Goal: Task Accomplishment & Management: Manage account settings

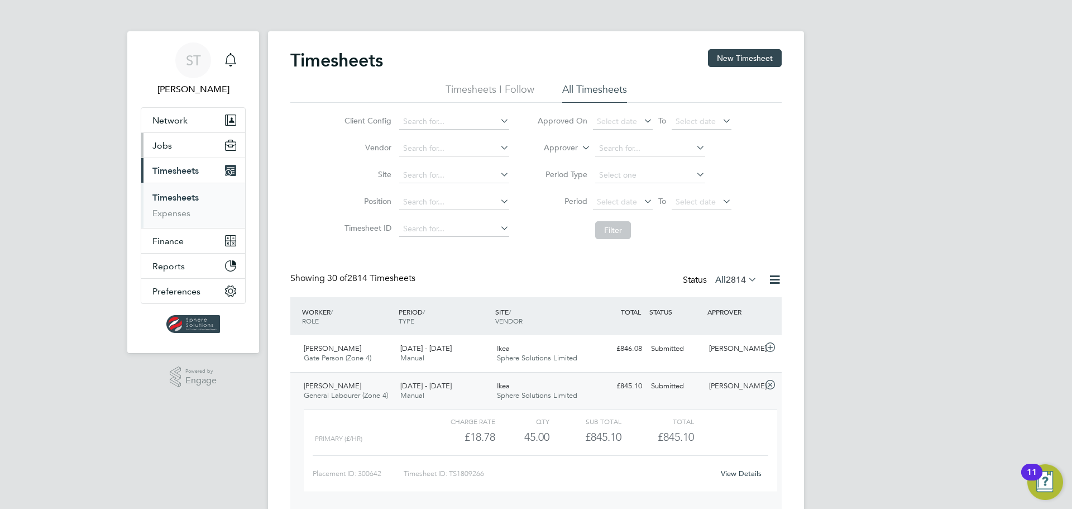
click at [159, 148] on span "Jobs" at bounding box center [162, 145] width 20 height 11
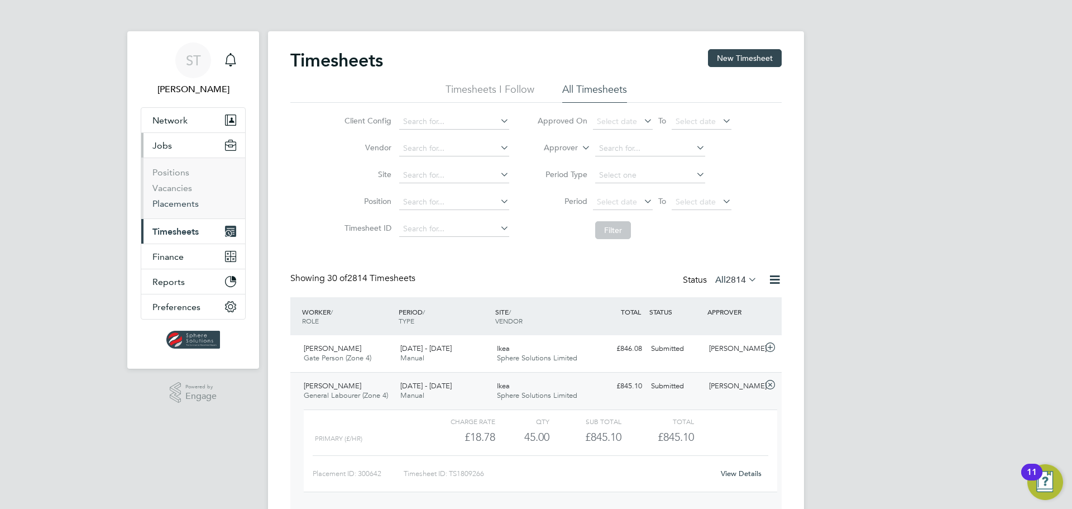
click at [175, 203] on link "Placements" at bounding box center [175, 203] width 46 height 11
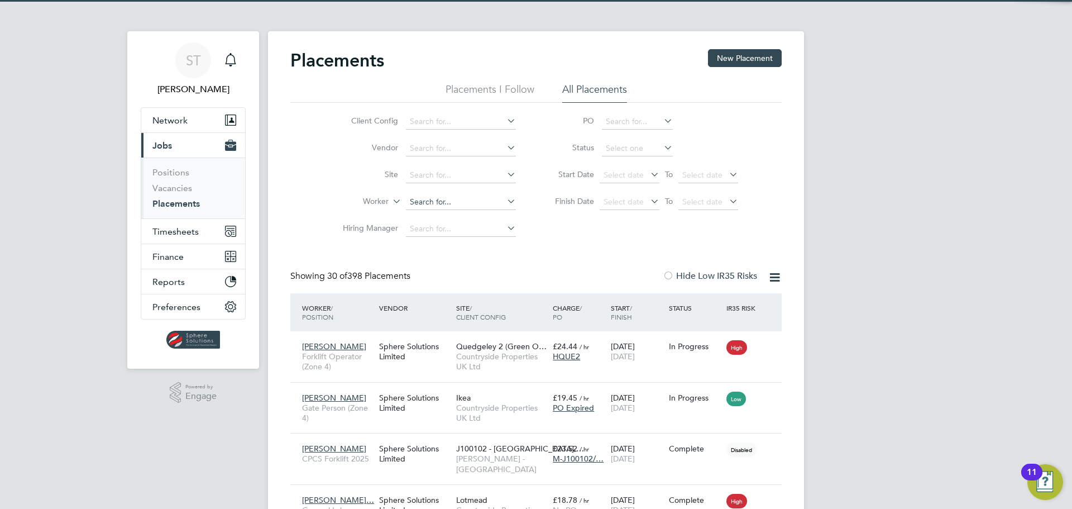
click at [427, 204] on input at bounding box center [461, 202] width 110 height 16
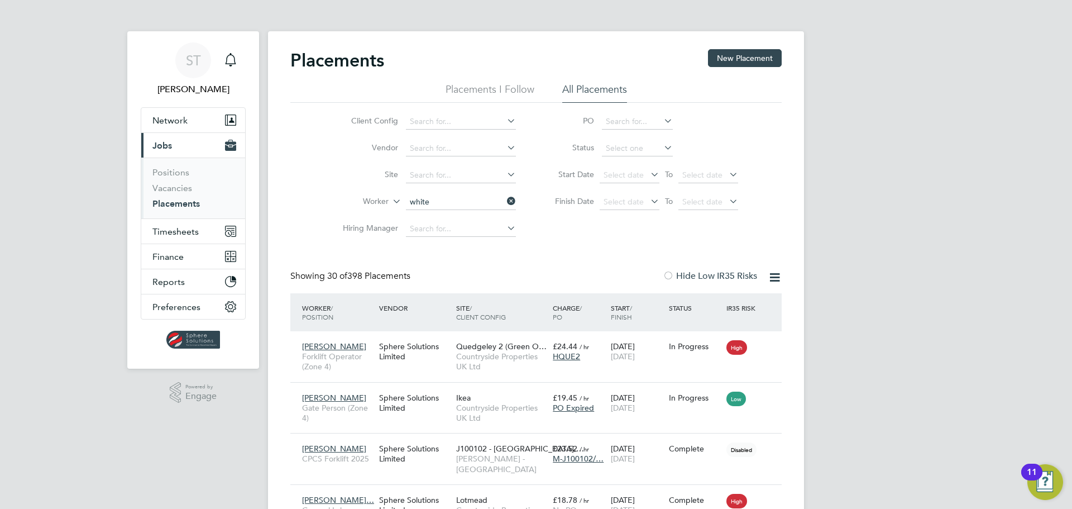
click at [432, 261] on li "Stefan White" at bounding box center [462, 262] width 113 height 15
type input "[PERSON_NAME]"
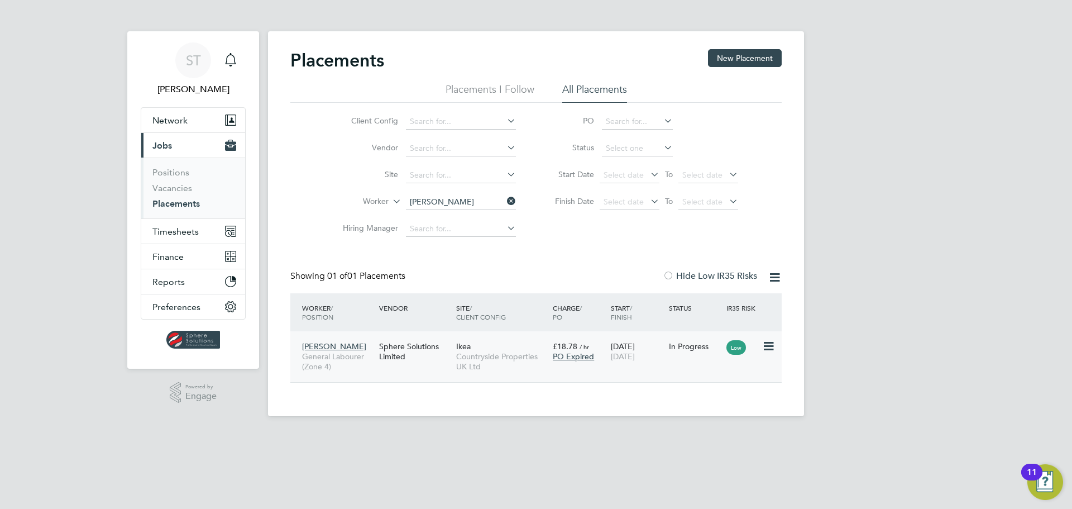
click at [495, 347] on div "Ikea Countryside Properties UK Ltd" at bounding box center [502, 357] width 97 height 42
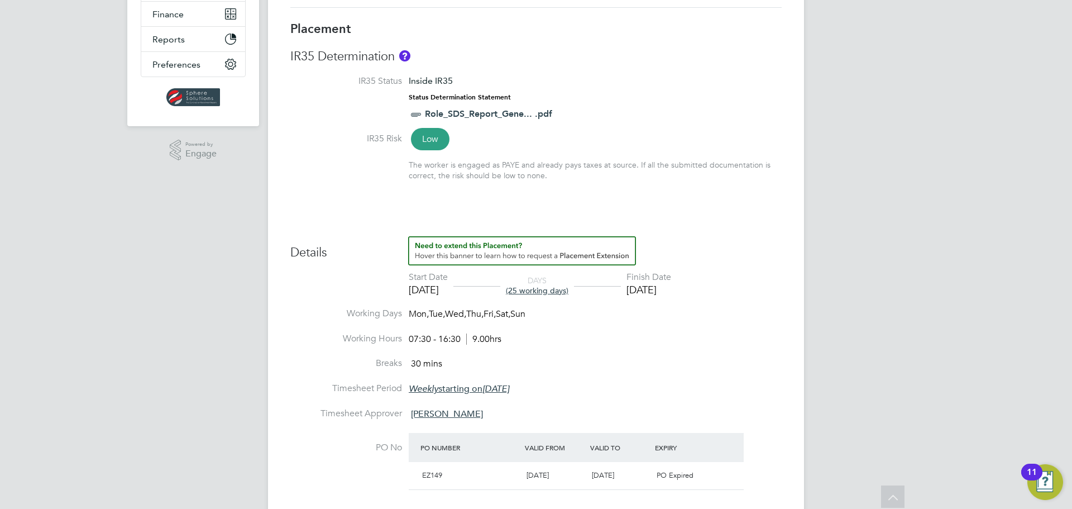
scroll to position [261, 0]
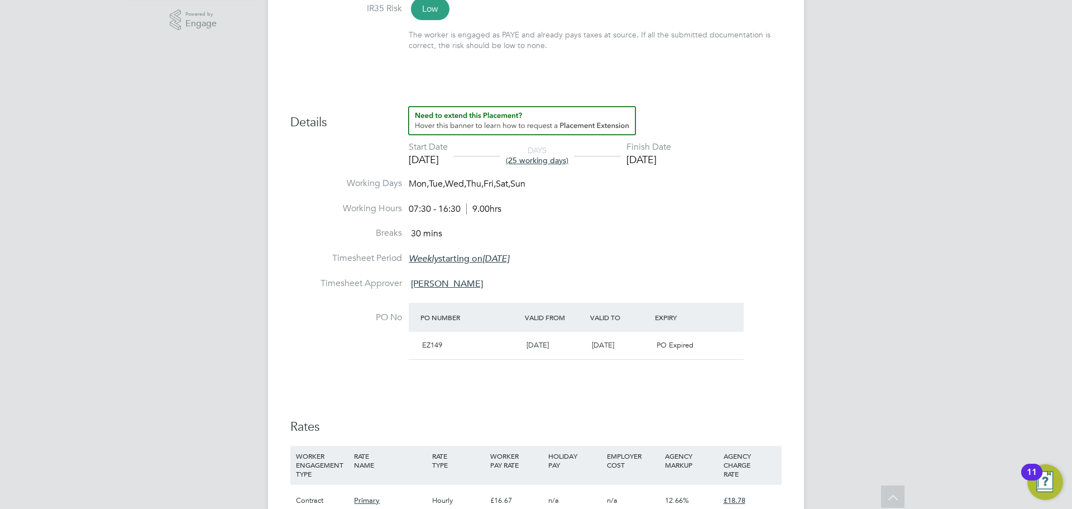
click at [527, 344] on span "[DATE]" at bounding box center [538, 344] width 22 height 9
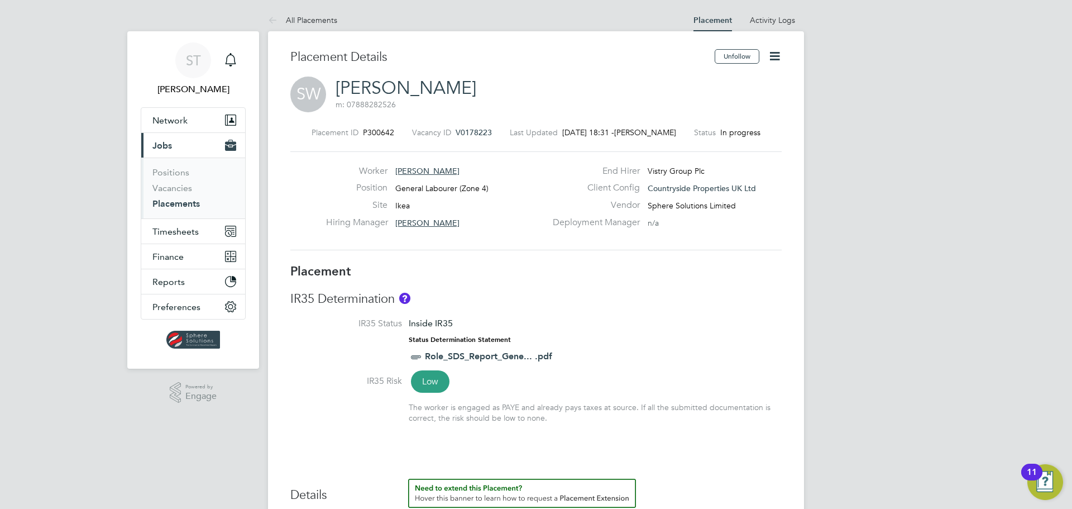
click at [773, 53] on icon at bounding box center [775, 56] width 14 height 14
click at [718, 79] on li "Edit Placement e" at bounding box center [739, 83] width 82 height 16
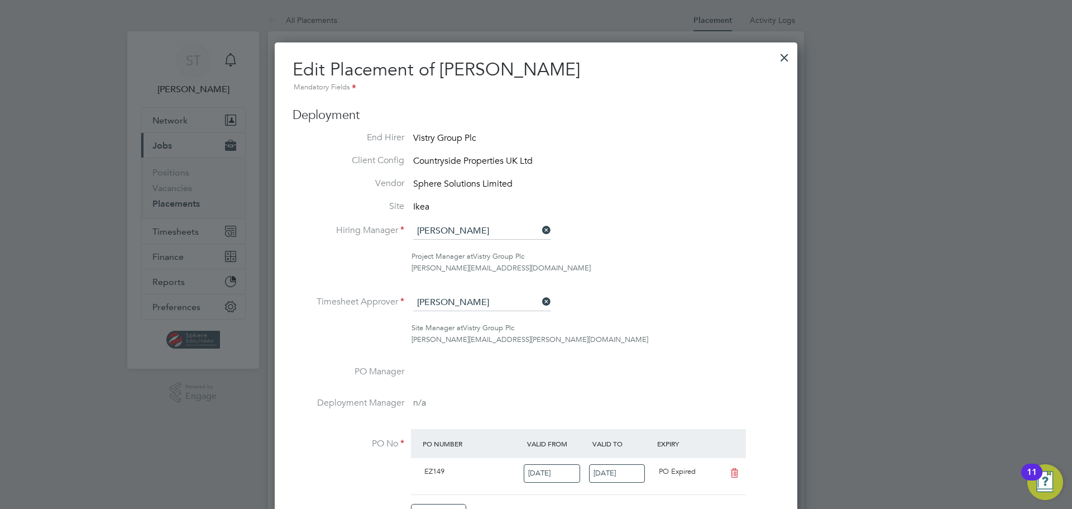
click at [786, 55] on div at bounding box center [785, 55] width 20 height 20
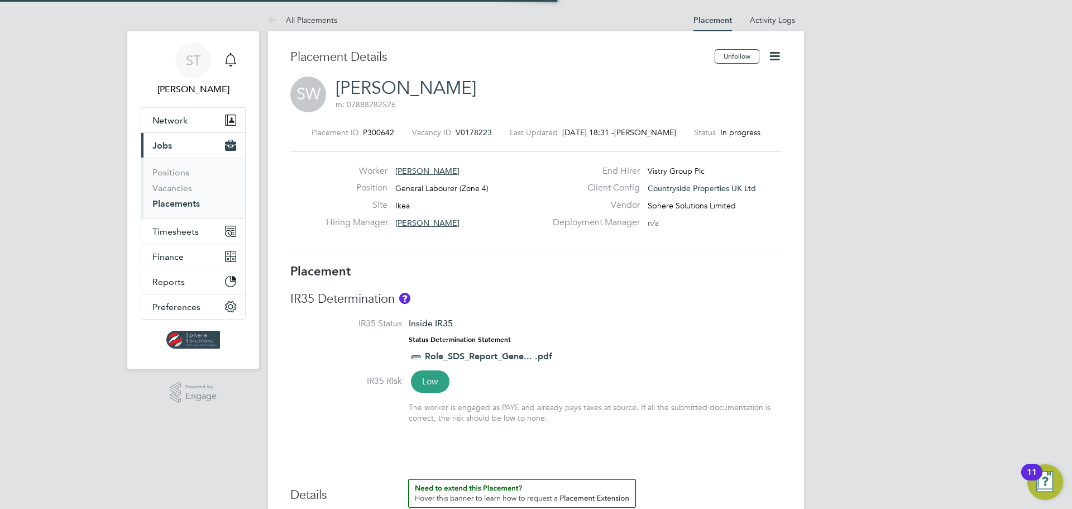
scroll to position [33, 78]
click at [176, 209] on li "Placements" at bounding box center [194, 203] width 84 height 11
click at [176, 204] on link "Placements" at bounding box center [175, 203] width 47 height 11
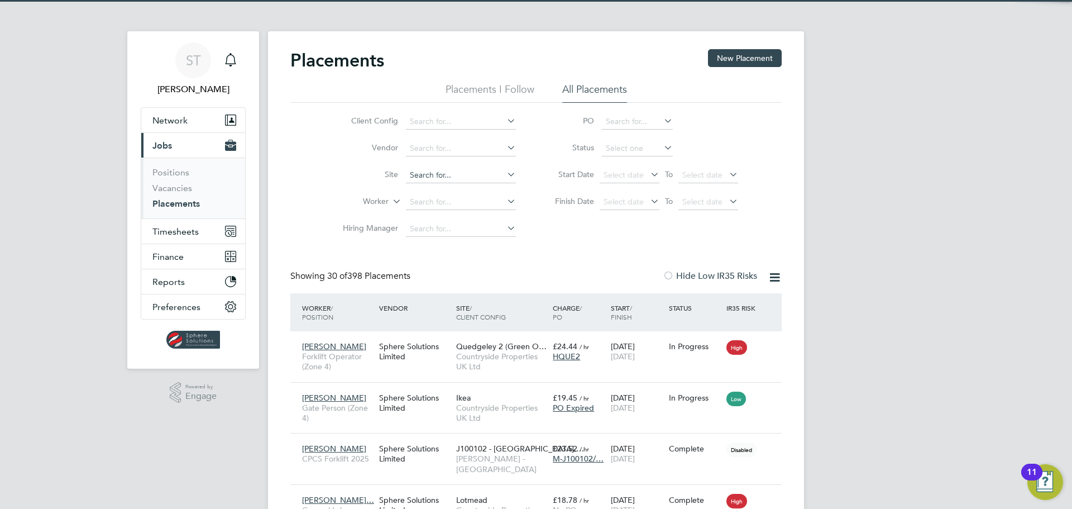
scroll to position [42, 97]
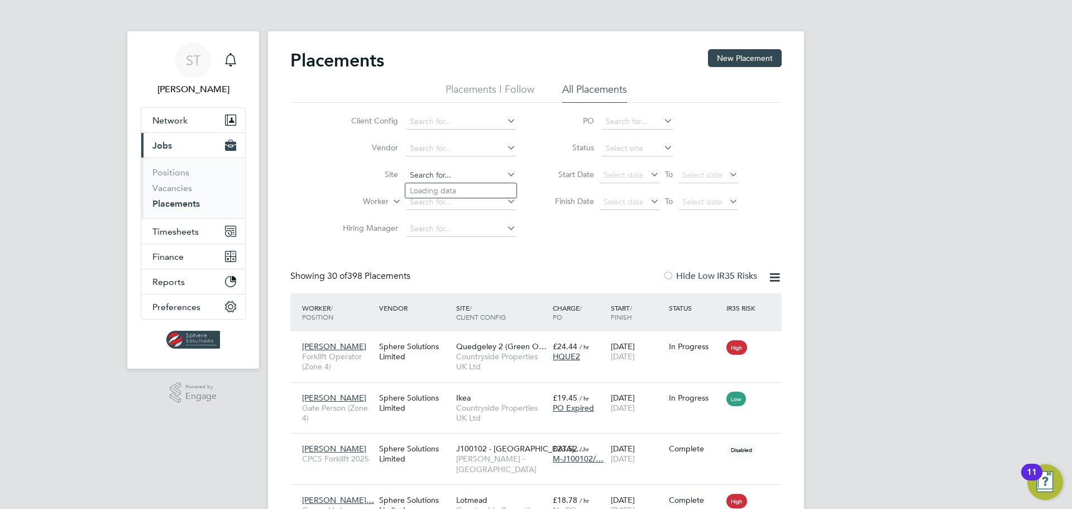
click at [441, 171] on input at bounding box center [461, 176] width 110 height 16
click at [441, 188] on li "Ikea" at bounding box center [461, 190] width 111 height 15
type input "Ikea"
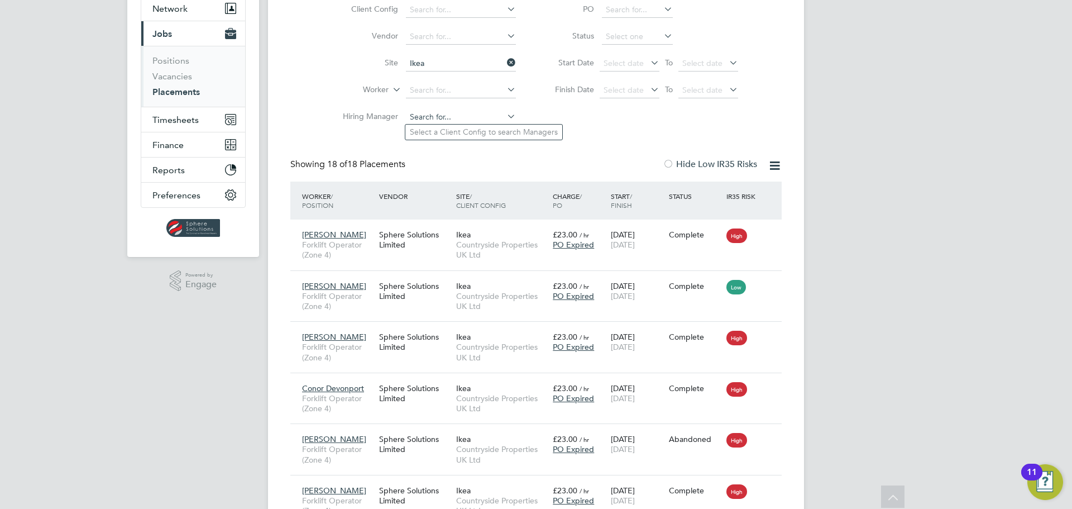
click at [451, 119] on input at bounding box center [461, 117] width 110 height 16
drag, startPoint x: 452, startPoint y: 115, endPoint x: 354, endPoint y: 118, distance: 98.4
click at [354, 118] on li "Hiring Manager gazzard" at bounding box center [425, 117] width 210 height 27
type input "k"
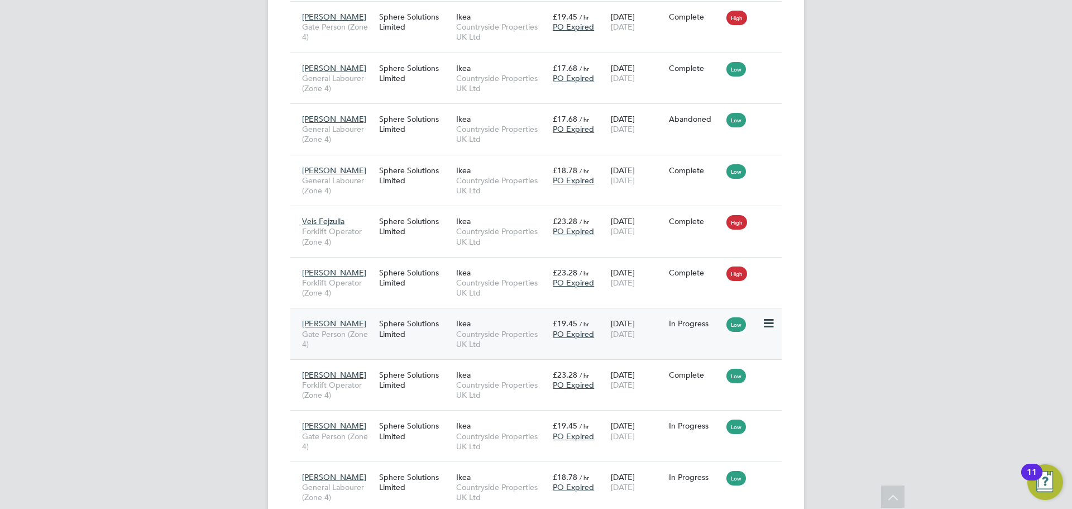
scroll to position [794, 0]
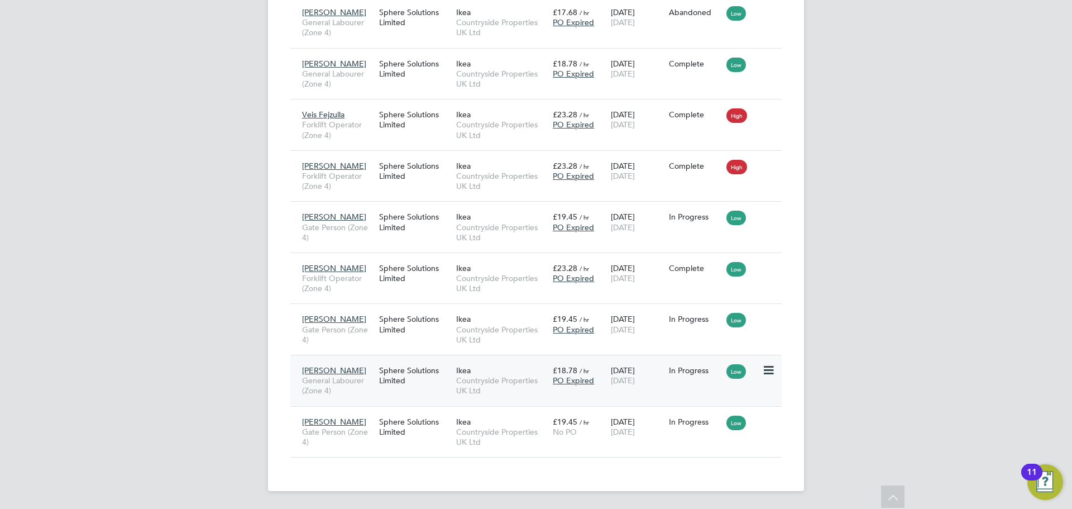
click at [484, 385] on span "Countryside Properties UK Ltd" at bounding box center [501, 385] width 91 height 20
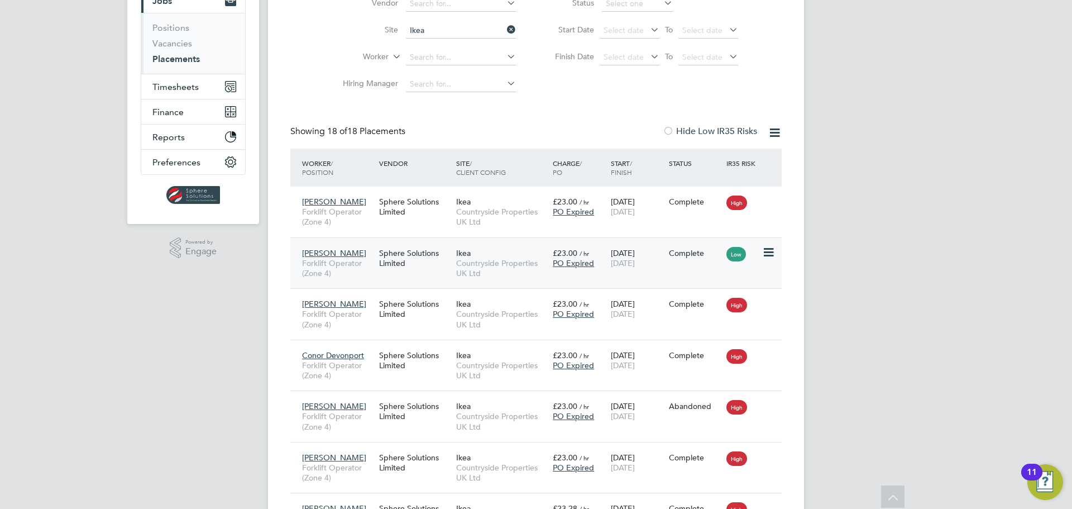
scroll to position [12, 0]
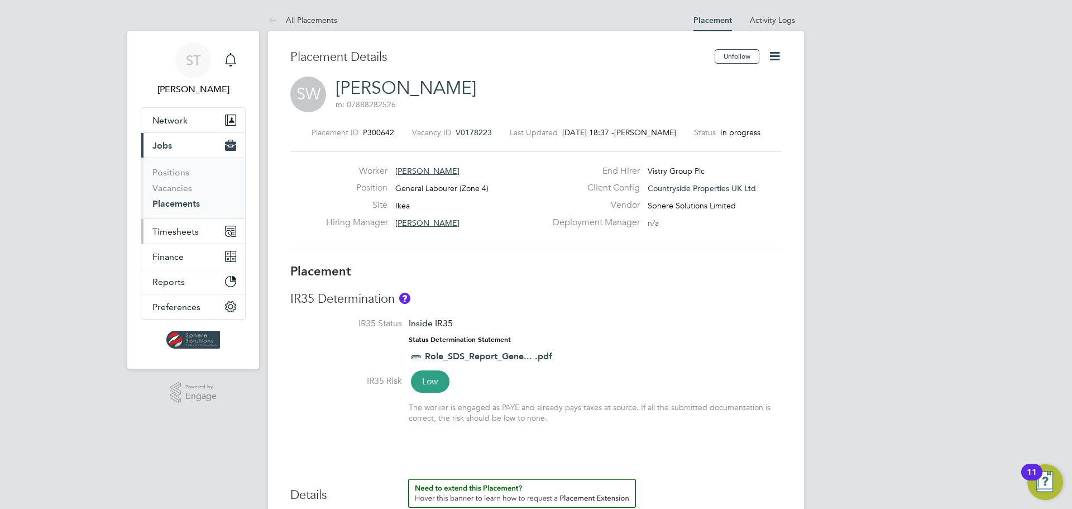
click at [168, 233] on span "Timesheets" at bounding box center [175, 231] width 46 height 11
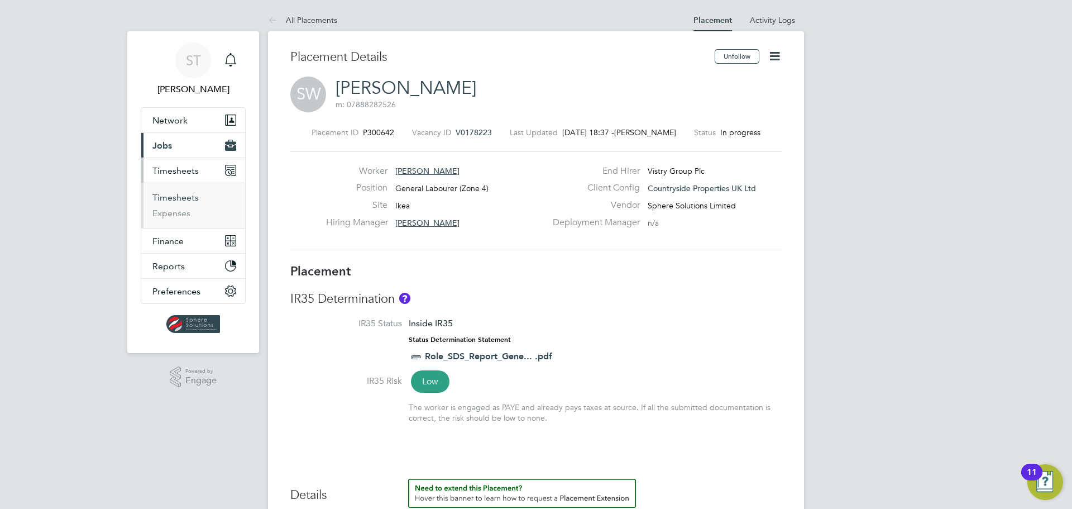
click at [182, 202] on link "Timesheets" at bounding box center [175, 197] width 46 height 11
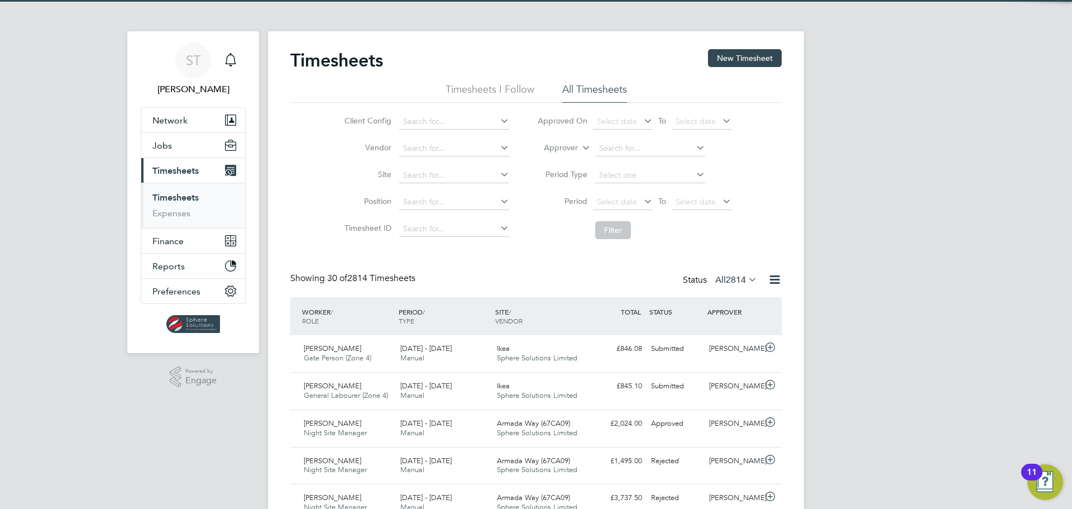
scroll to position [28, 97]
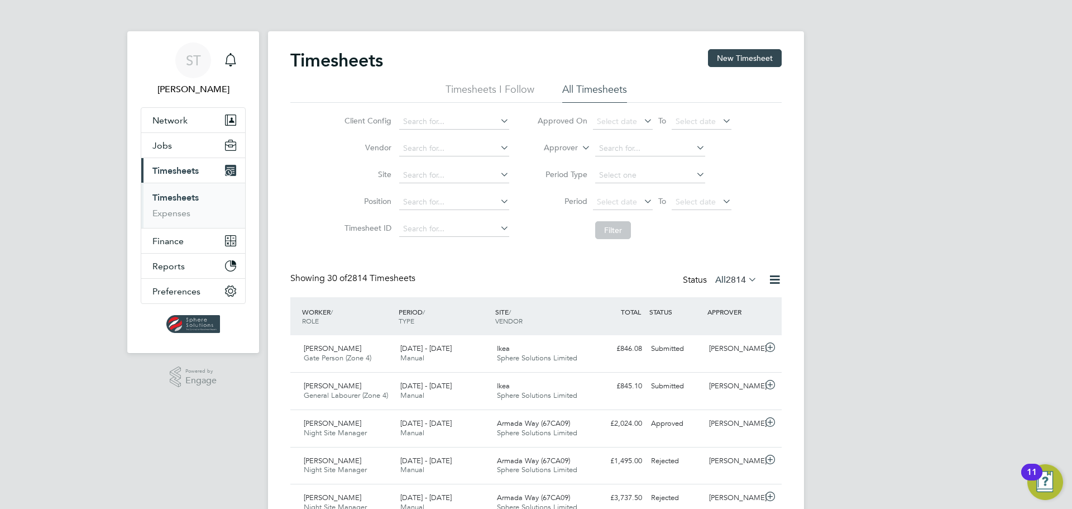
click at [731, 279] on span "2814" at bounding box center [736, 279] width 20 height 11
click at [717, 350] on li "Approved" at bounding box center [720, 347] width 51 height 16
click at [712, 208] on span "Select date" at bounding box center [702, 202] width 60 height 15
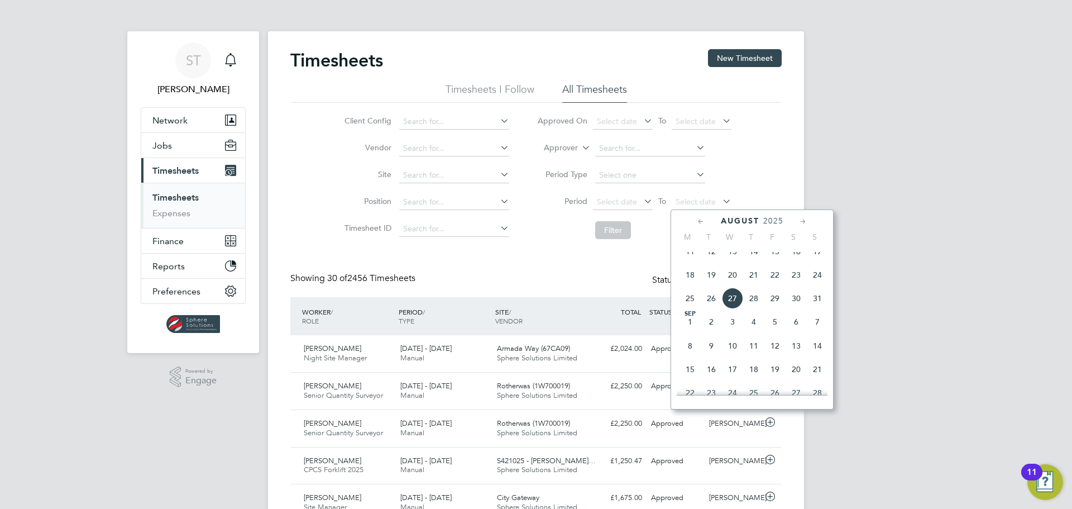
click at [819, 307] on span "31" at bounding box center [817, 298] width 21 height 21
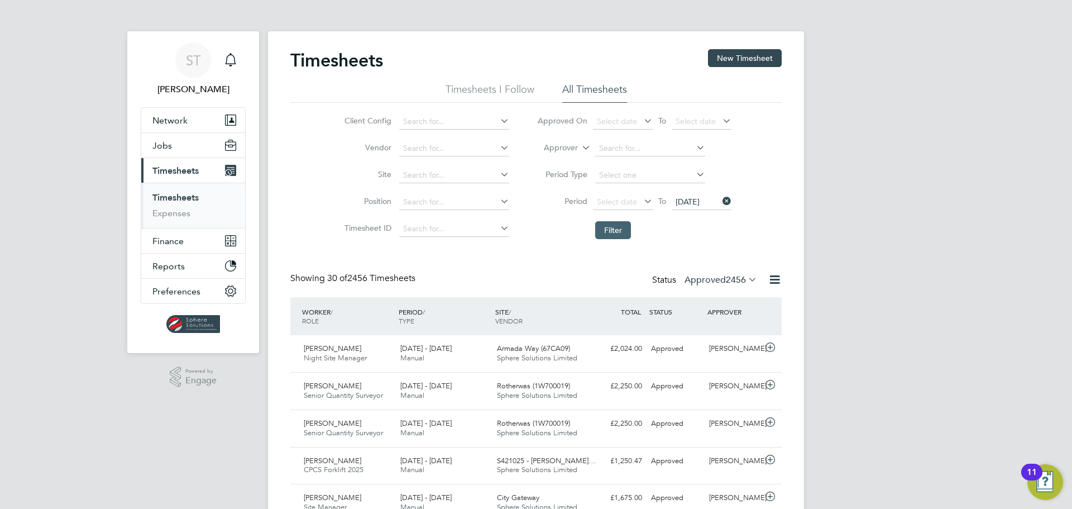
click at [600, 235] on button "Filter" at bounding box center [613, 230] width 36 height 18
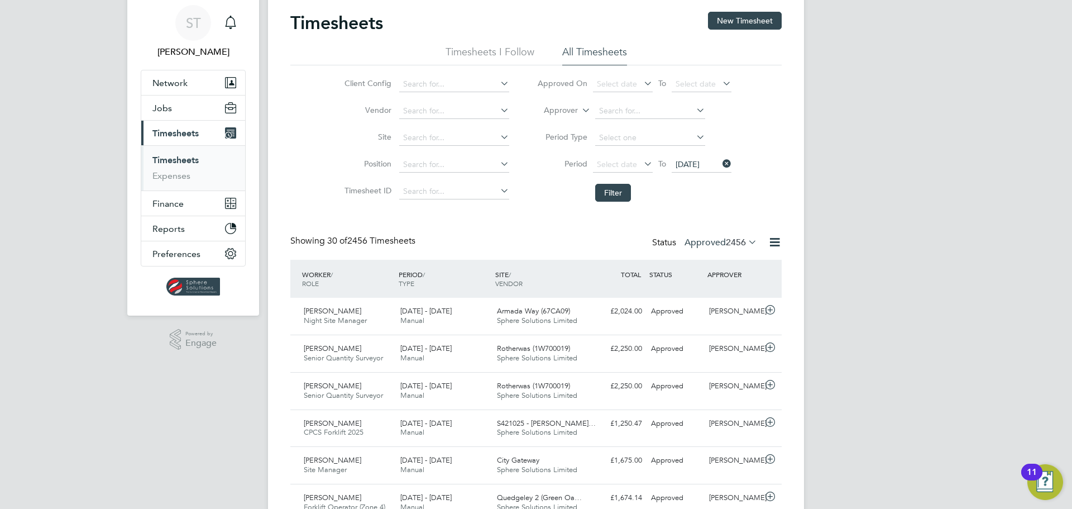
click at [718, 243] on label "Approved 2456" at bounding box center [721, 242] width 73 height 11
click at [719, 293] on li "Submitted" at bounding box center [706, 294] width 51 height 16
